Goal: Task Accomplishment & Management: Manage account settings

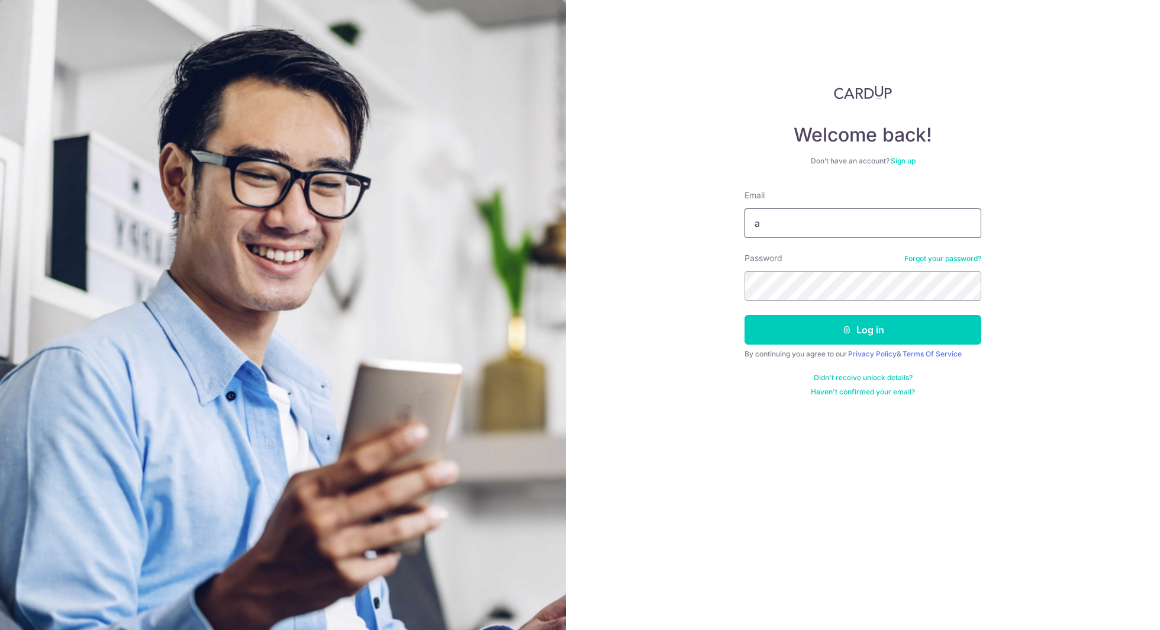
type input "[EMAIL_ADDRESS][DOMAIN_NAME]"
click at [858, 325] on button "Log in" at bounding box center [863, 330] width 237 height 30
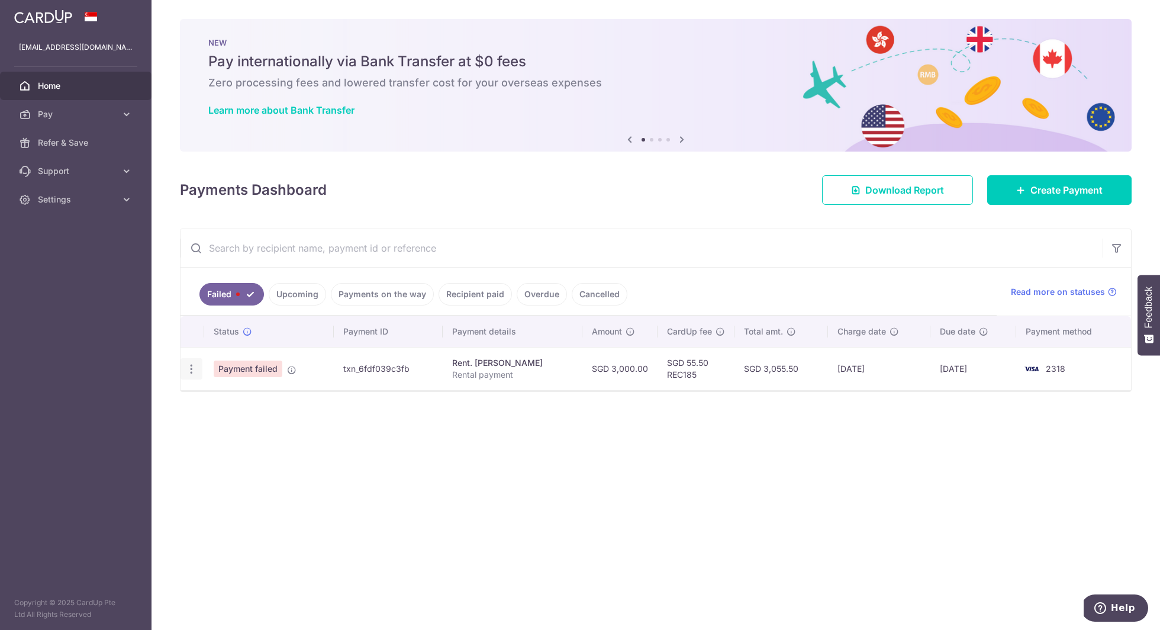
click at [189, 365] on icon "button" at bounding box center [191, 369] width 12 height 12
click at [341, 488] on div "× Pause Schedule Pause all future payments in this series Pause just this one p…" at bounding box center [656, 315] width 1009 height 630
click at [294, 371] on icon at bounding box center [291, 369] width 9 height 9
click at [246, 439] on div "× Pause Schedule Pause all future payments in this series Pause just this one p…" at bounding box center [656, 315] width 1009 height 630
click at [189, 369] on icon "button" at bounding box center [191, 369] width 12 height 12
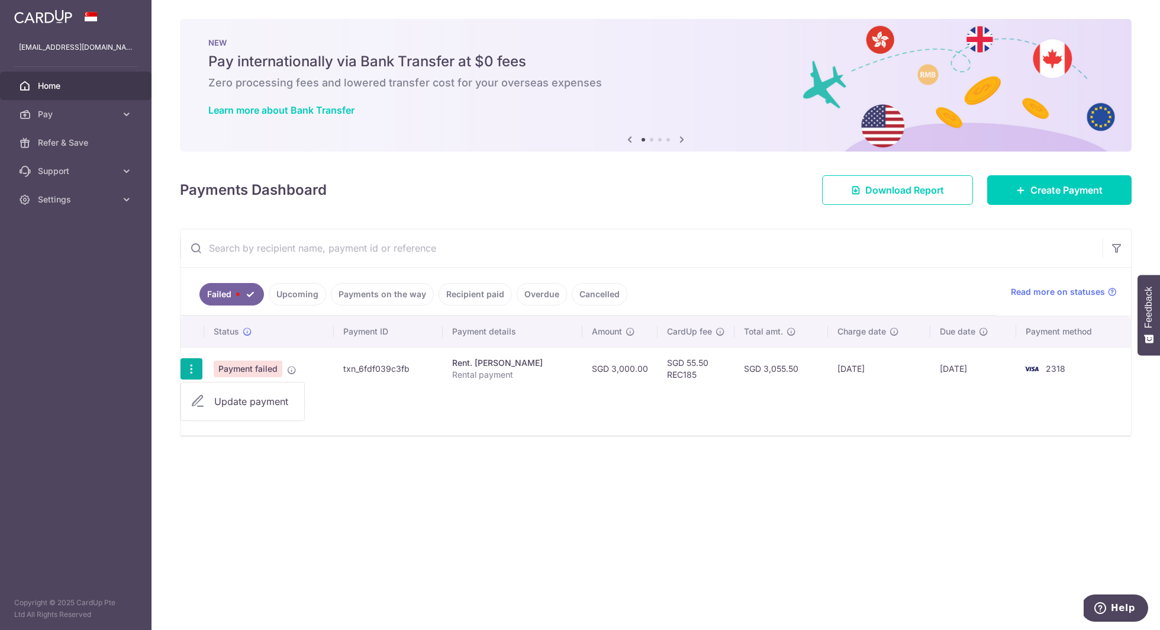
click at [217, 400] on span "Update payment" at bounding box center [254, 401] width 81 height 14
radio input "true"
type input "3,000.00"
type input "Rental payment"
type input "REC185"
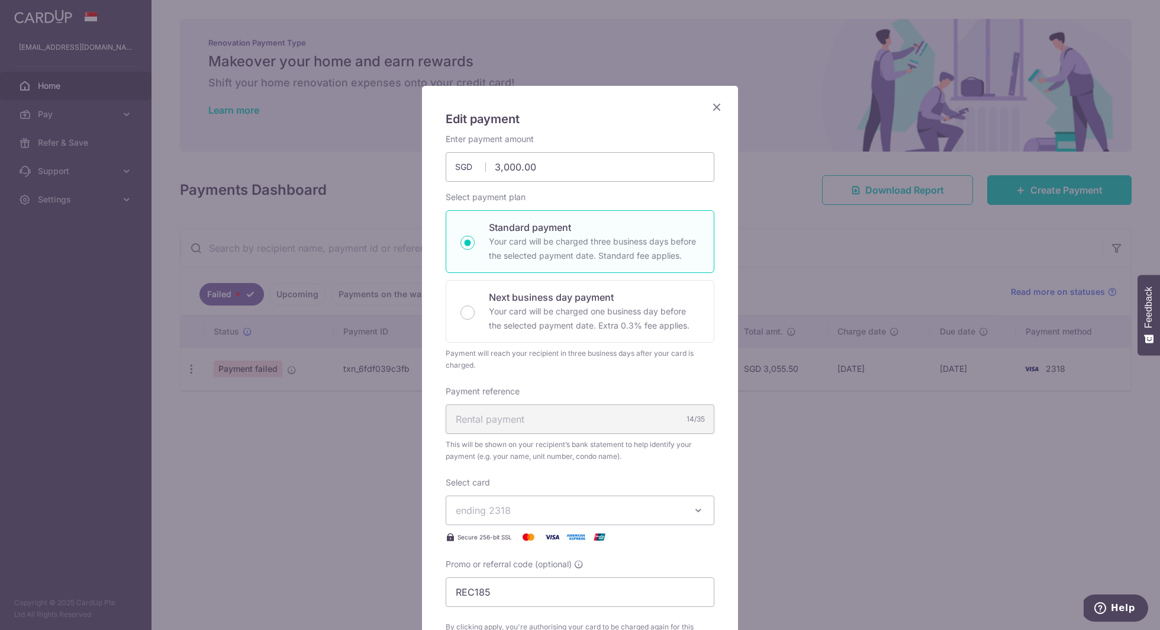
click at [720, 105] on icon "Close" at bounding box center [717, 106] width 14 height 15
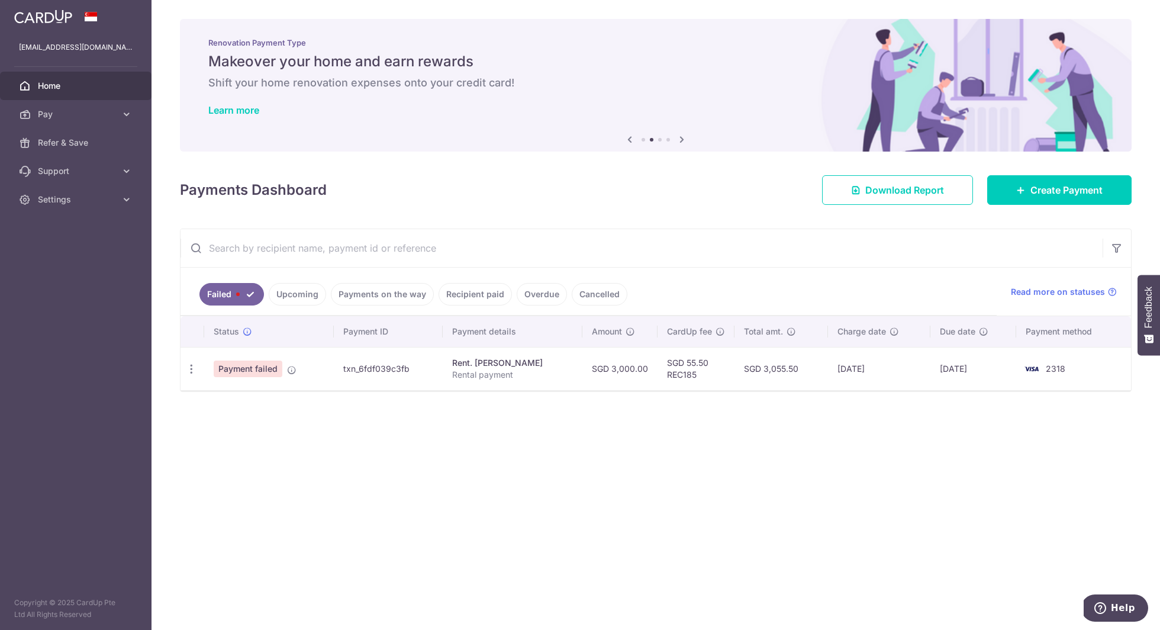
click at [577, 297] on link "Cancelled" at bounding box center [600, 294] width 56 height 22
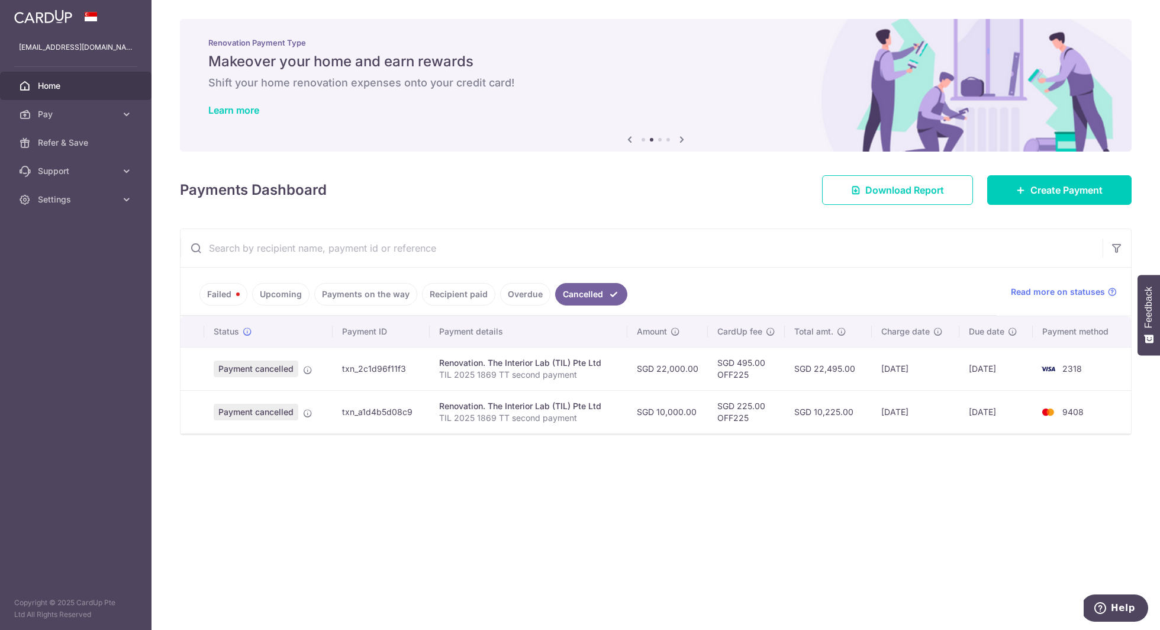
click at [217, 291] on link "Failed" at bounding box center [223, 294] width 48 height 22
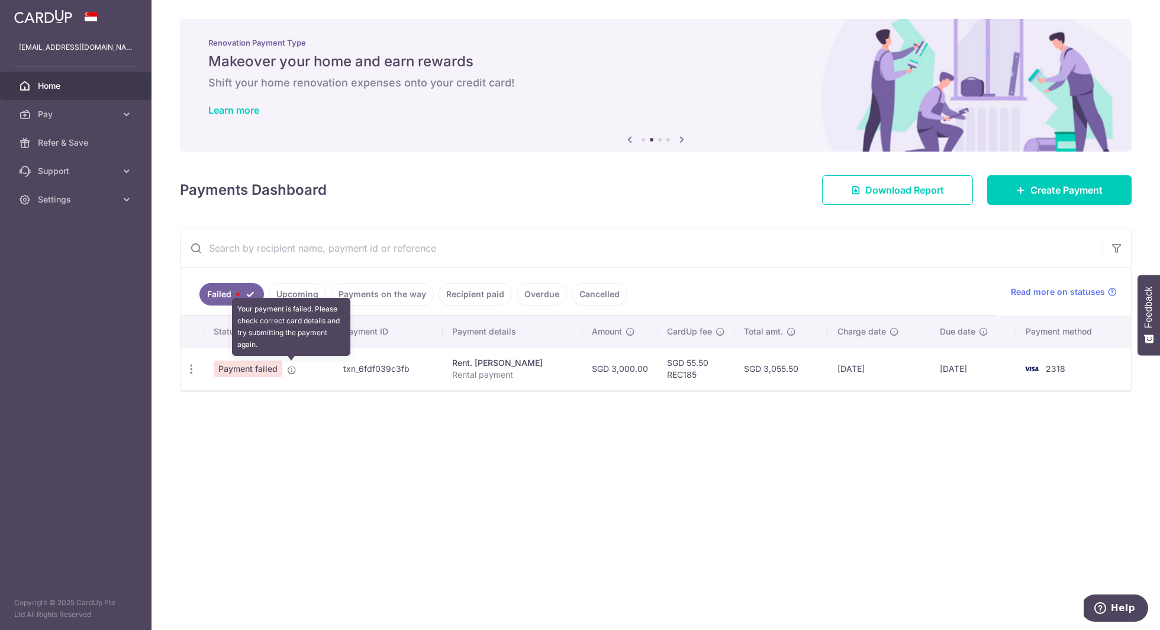
click at [292, 370] on icon at bounding box center [291, 369] width 9 height 9
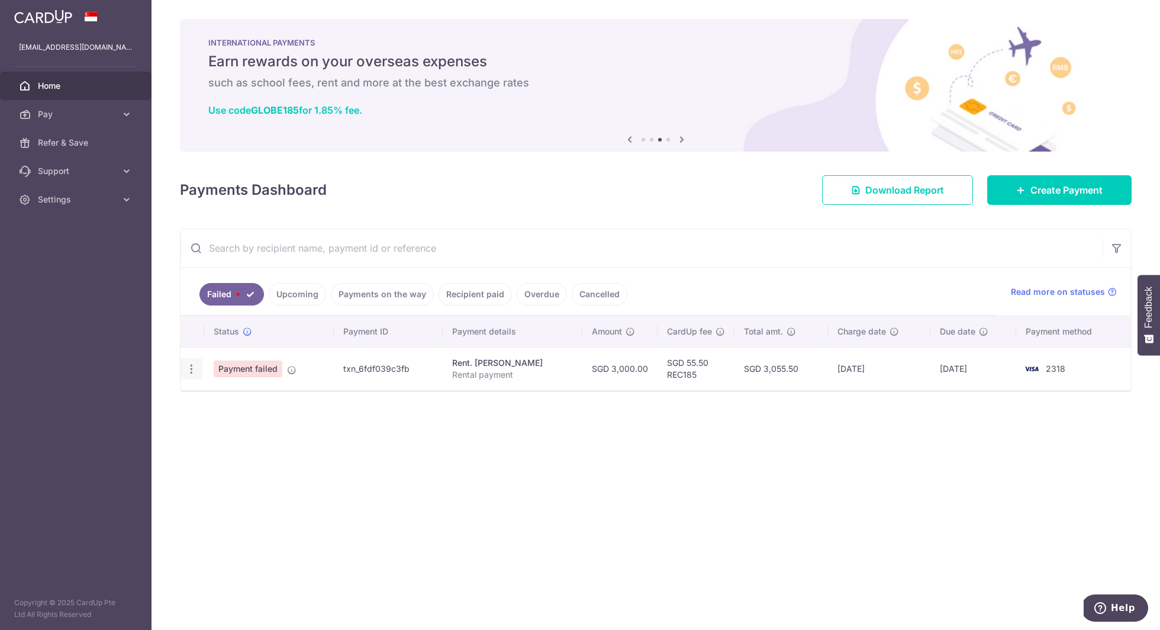
click at [190, 369] on icon "button" at bounding box center [191, 369] width 12 height 12
click at [325, 522] on div "× Pause Schedule Pause all future payments in this series Pause just this one p…" at bounding box center [656, 315] width 1009 height 630
click at [88, 205] on link "Settings" at bounding box center [76, 199] width 152 height 28
click at [65, 262] on span "Logout" at bounding box center [77, 256] width 78 height 12
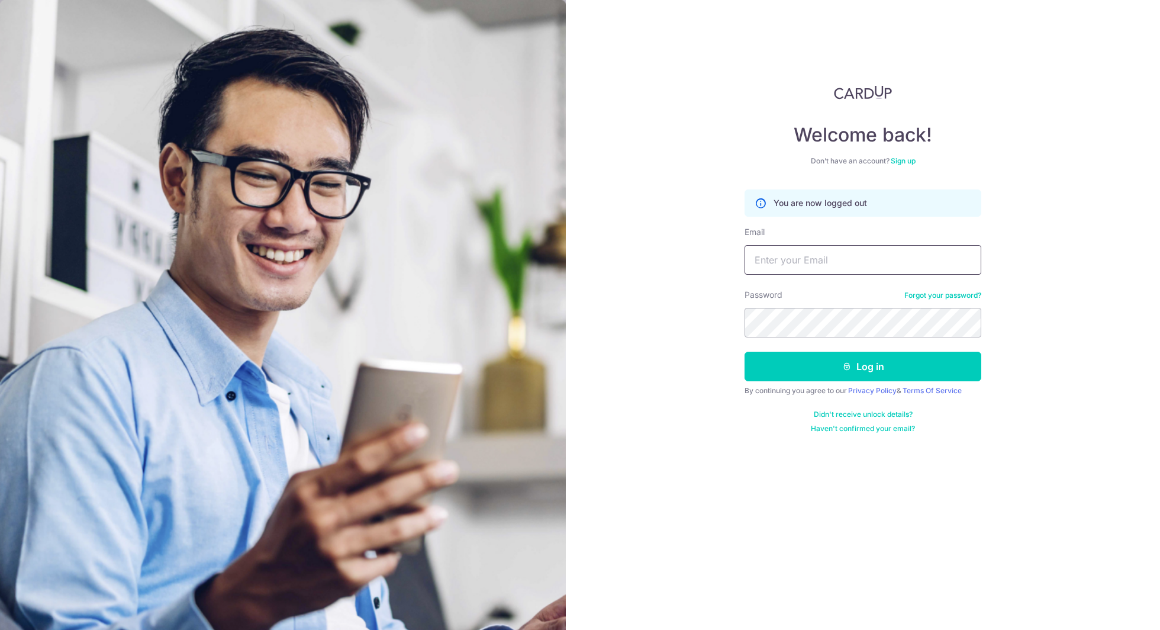
click at [809, 260] on input "Email" at bounding box center [863, 260] width 237 height 30
type input "[EMAIL_ADDRESS][DOMAIN_NAME]"
click at [883, 366] on button "Log in" at bounding box center [863, 367] width 237 height 30
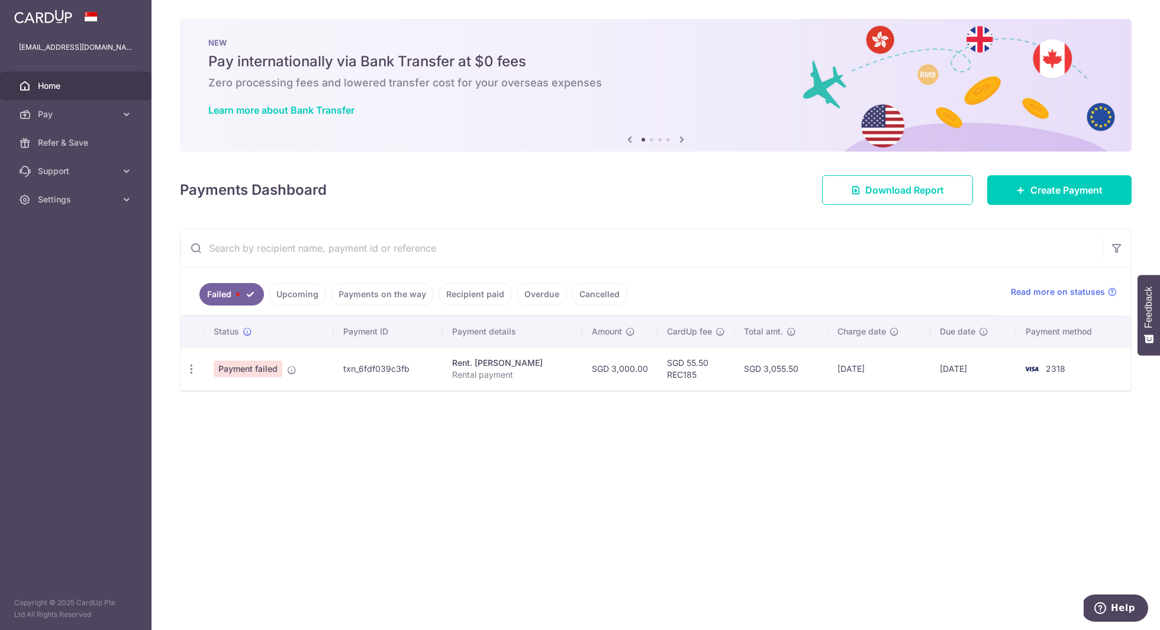
click at [300, 292] on link "Upcoming" at bounding box center [297, 294] width 57 height 22
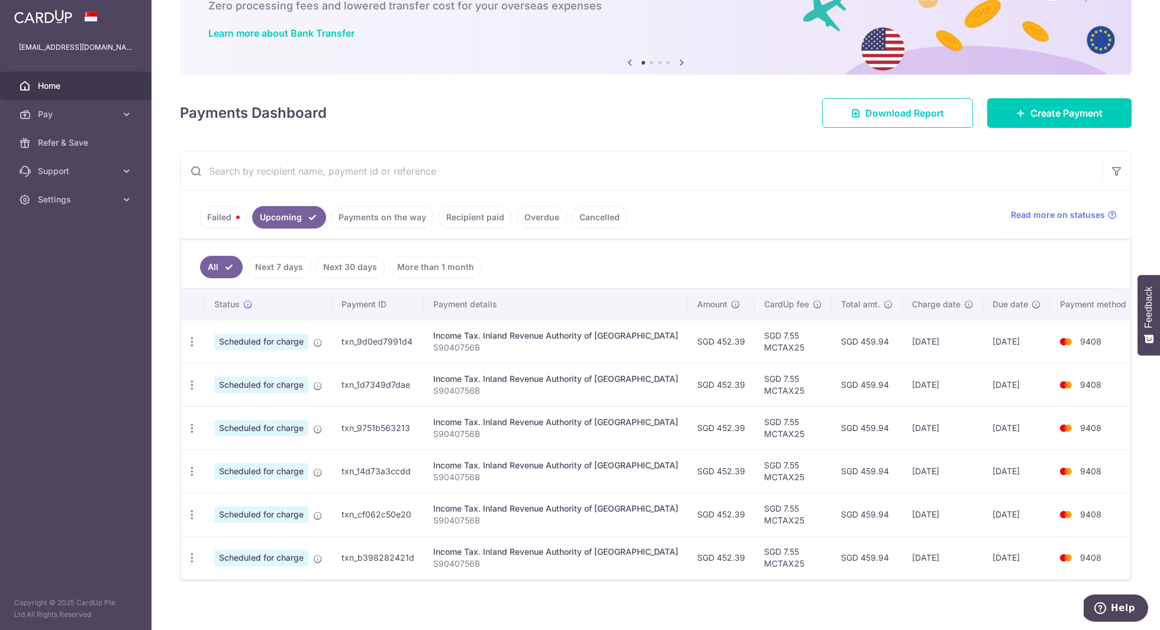
scroll to position [79, 0]
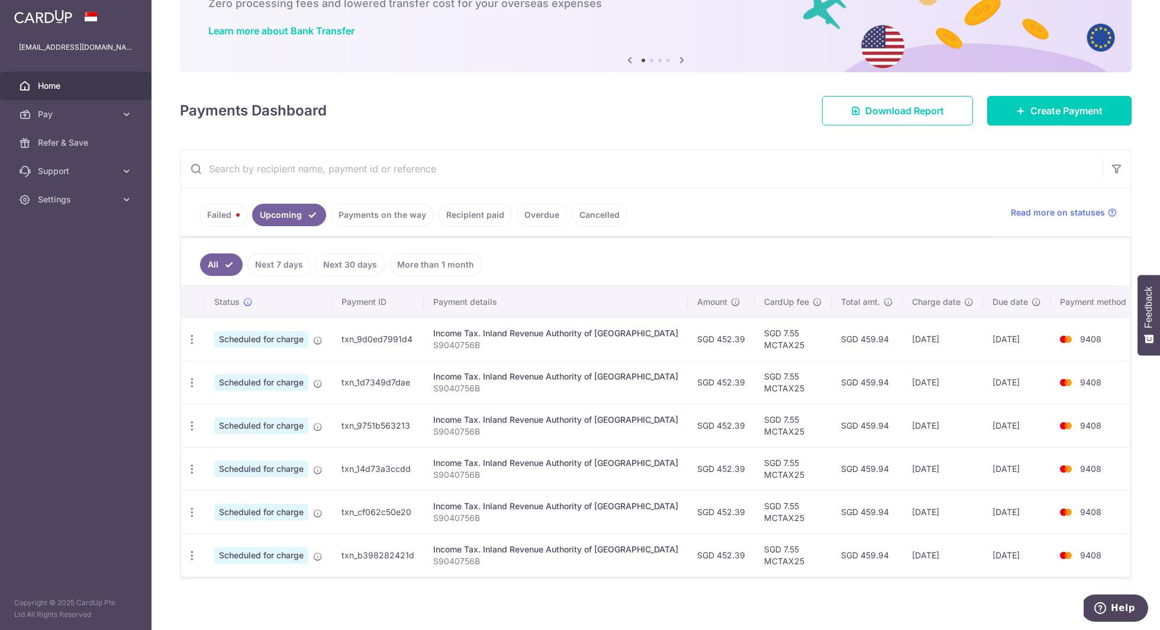
click at [376, 214] on link "Payments on the way" at bounding box center [382, 215] width 103 height 22
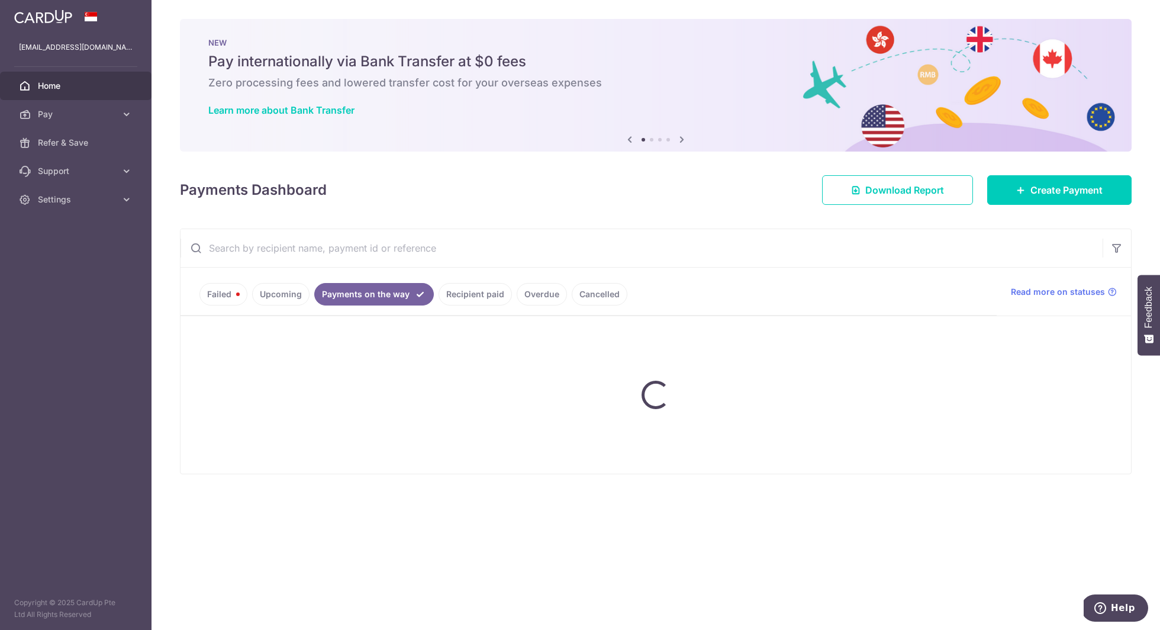
scroll to position [0, 0]
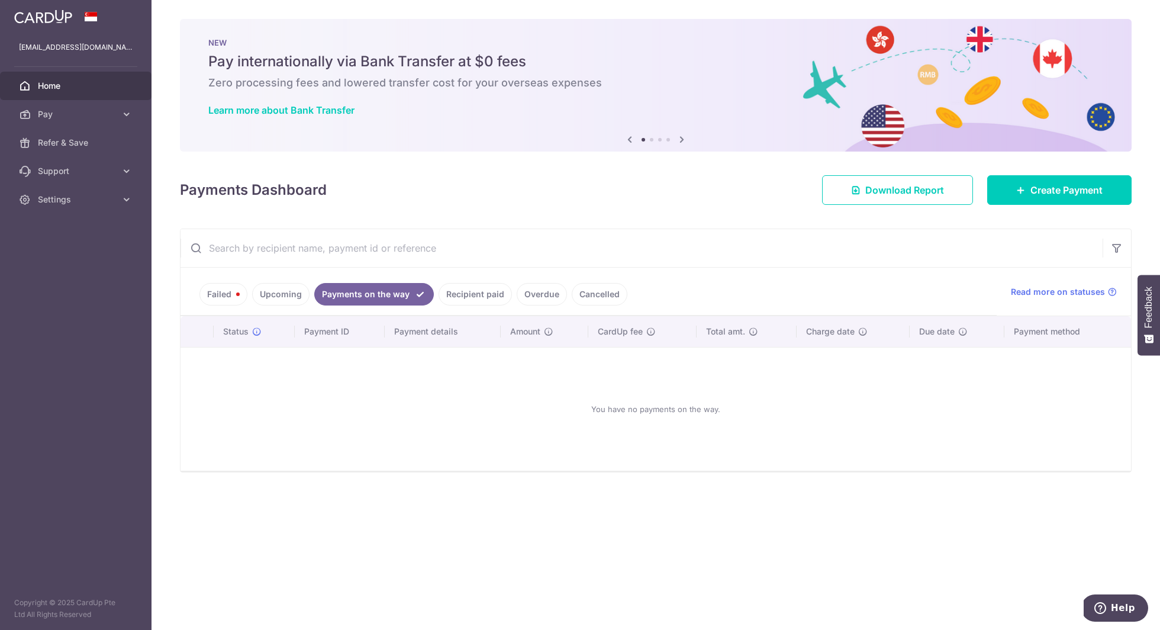
click at [287, 292] on link "Upcoming" at bounding box center [280, 294] width 57 height 22
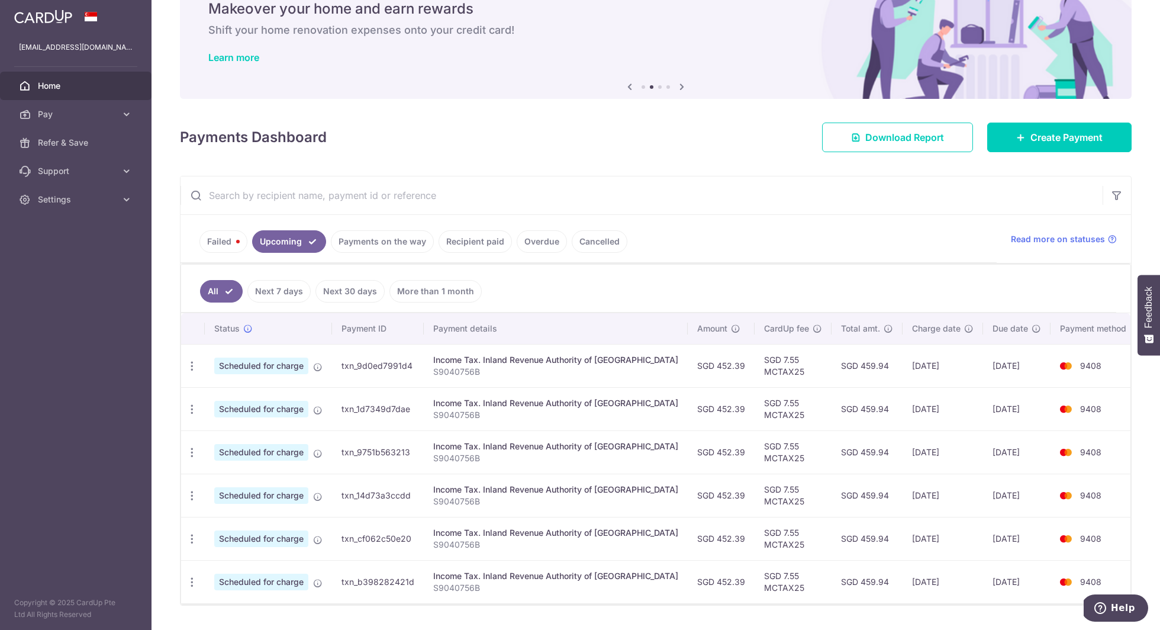
scroll to position [79, 0]
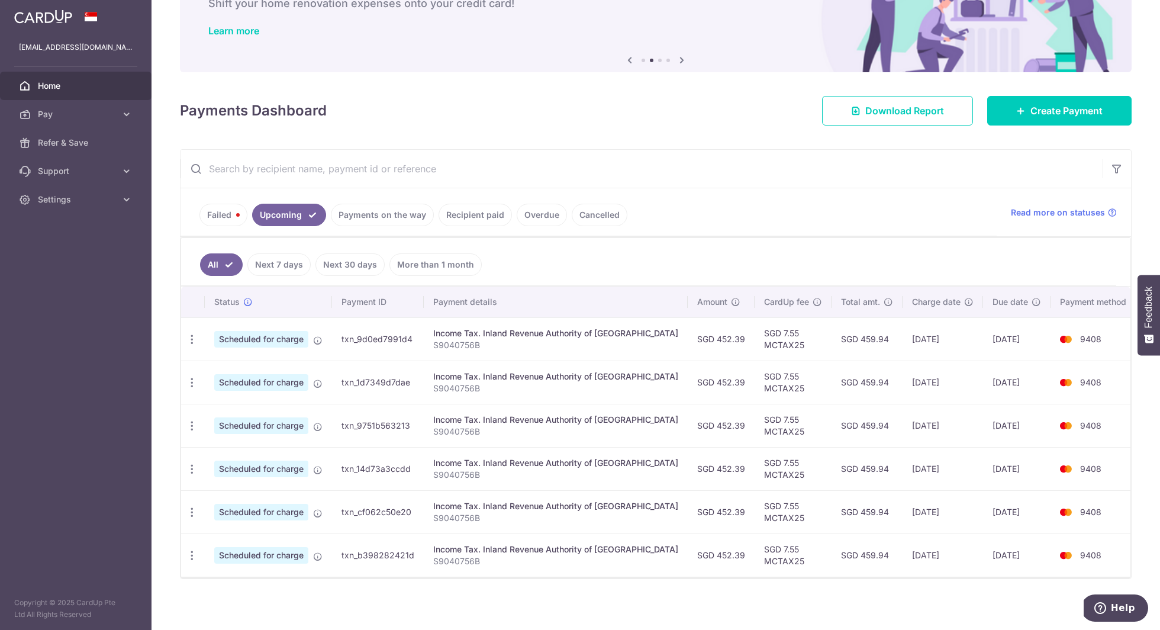
click at [218, 217] on link "Failed" at bounding box center [223, 215] width 48 height 22
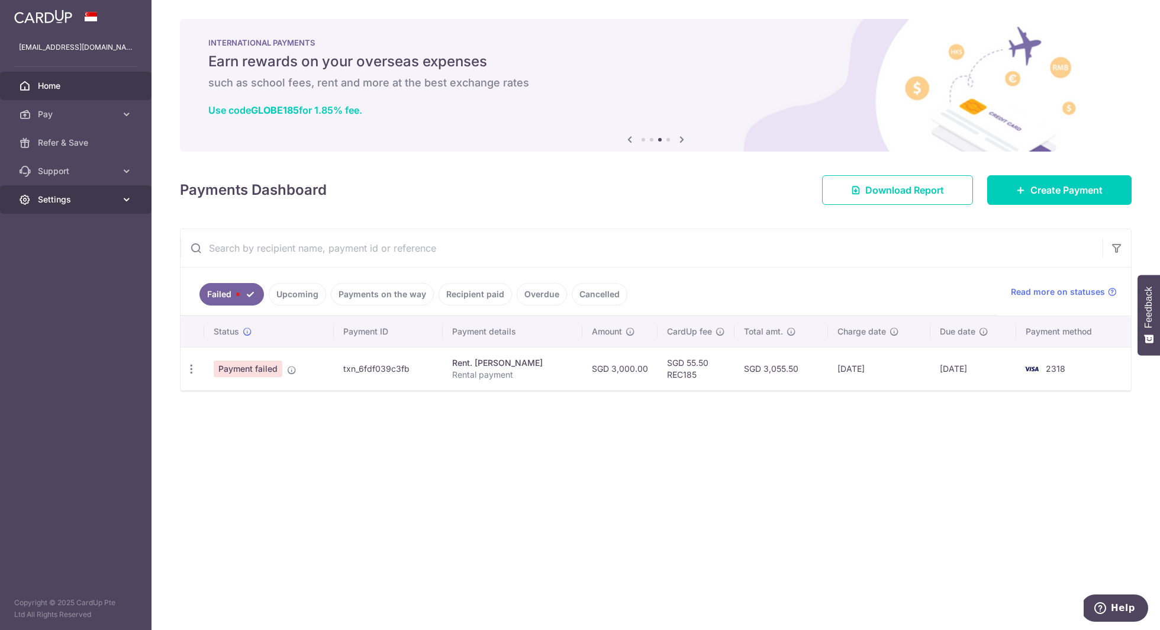
click at [79, 213] on link "Settings" at bounding box center [76, 199] width 152 height 28
click at [56, 262] on span "Logout" at bounding box center [77, 256] width 78 height 12
